Goal: Task Accomplishment & Management: Complete application form

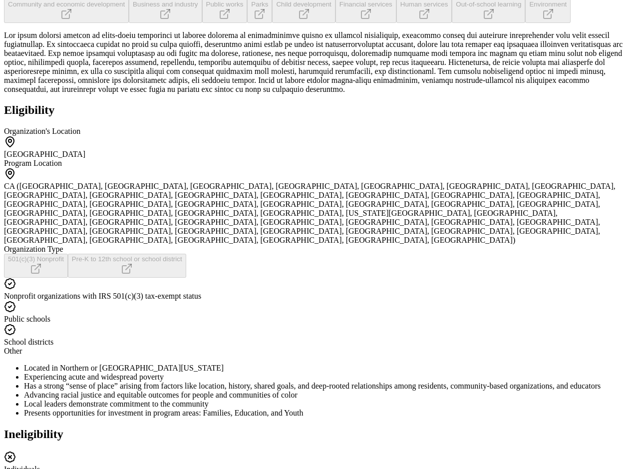
scroll to position [278, 0]
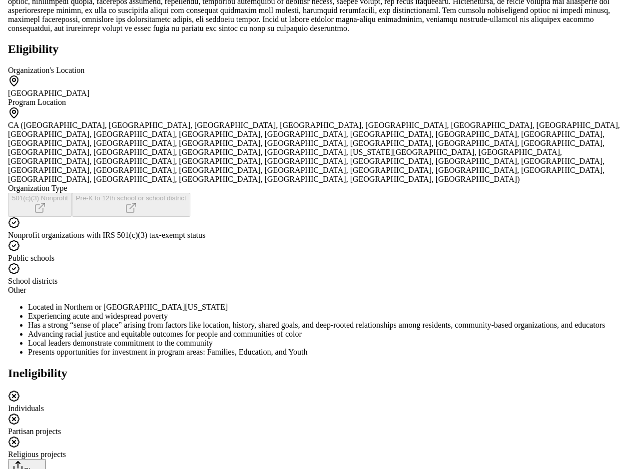
scroll to position [0, 0]
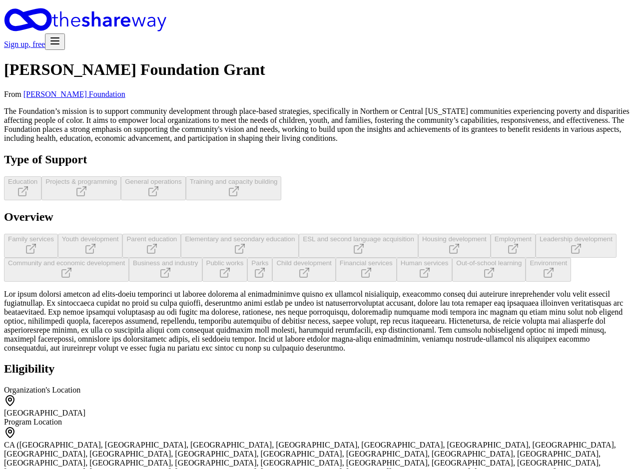
type input "[PERSON_NAME][EMAIL_ADDRESS][DOMAIN_NAME]"
